Goal: Find specific page/section: Find specific page/section

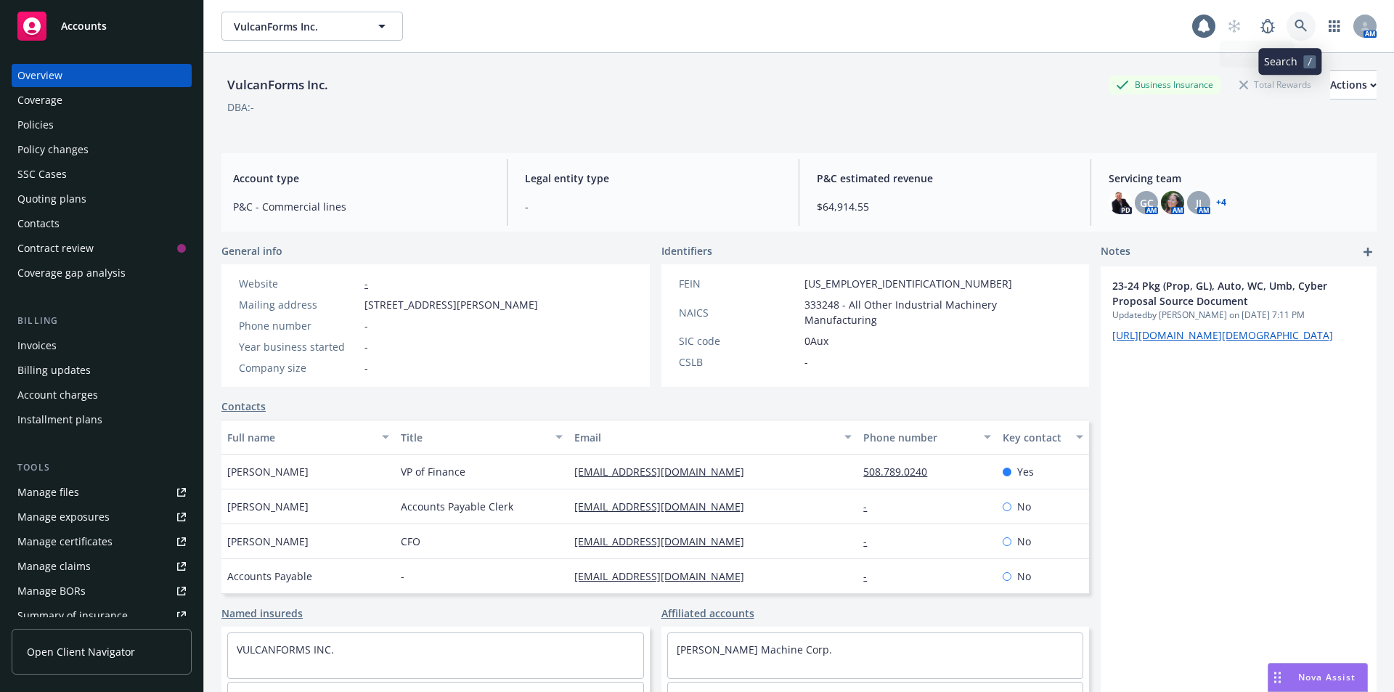
click at [1286, 26] on link at bounding box center [1300, 26] width 29 height 29
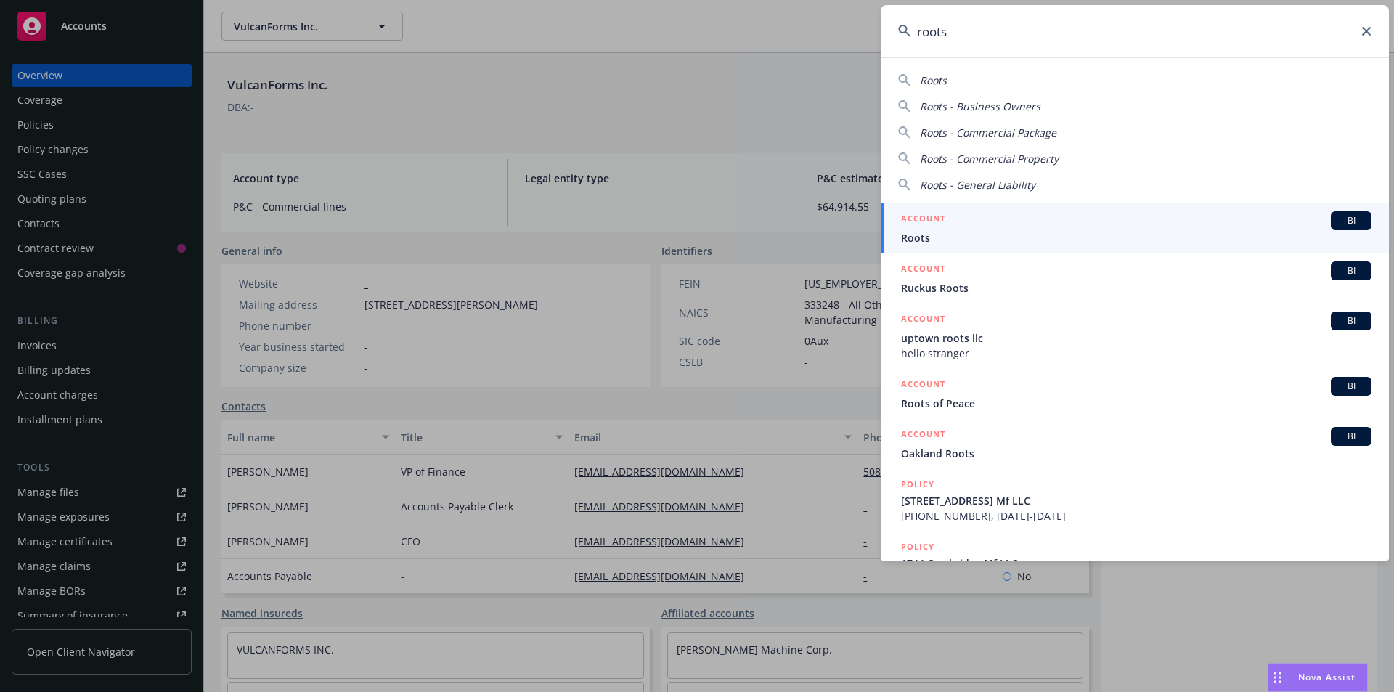
type input "roots"
